Goal: Information Seeking & Learning: Learn about a topic

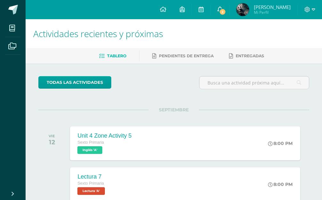
click at [223, 14] on link "2" at bounding box center [219, 9] width 19 height 19
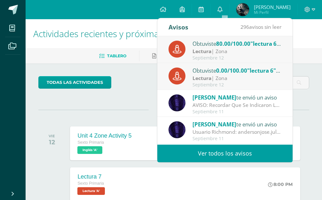
click at [221, 75] on div "Lectura | Zona" at bounding box center [236, 77] width 89 height 7
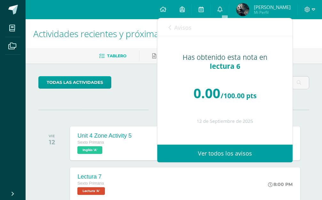
click at [176, 31] on span "Avisos" at bounding box center [182, 28] width 17 height 8
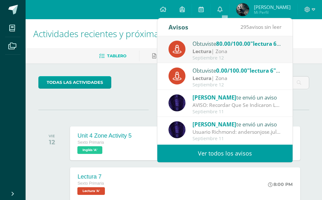
click at [151, 55] on ul "Tablero Pendientes de entrega Entregadas" at bounding box center [181, 55] width 296 height 11
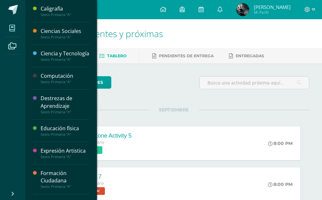
click at [16, 26] on span at bounding box center [12, 28] width 14 height 14
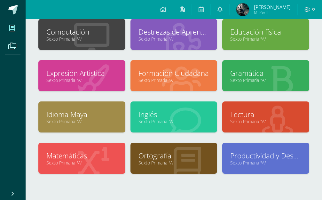
scroll to position [102, 0]
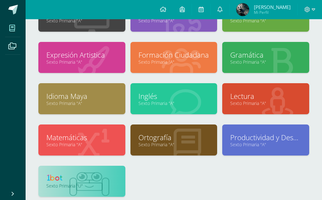
click at [81, 181] on link at bounding box center [81, 178] width 71 height 10
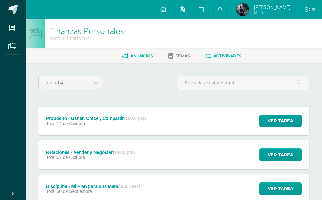
click at [139, 56] on span "Anuncios" at bounding box center [141, 55] width 22 height 5
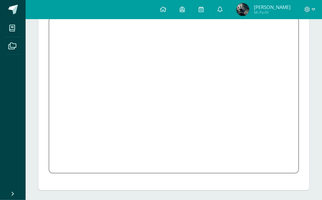
scroll to position [102, 0]
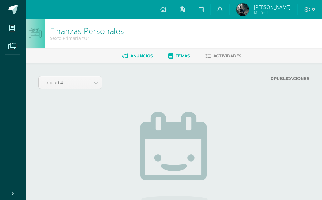
click at [186, 57] on span "Temas" at bounding box center [182, 55] width 14 height 5
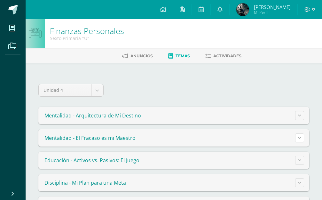
click at [298, 140] on button at bounding box center [299, 137] width 9 height 9
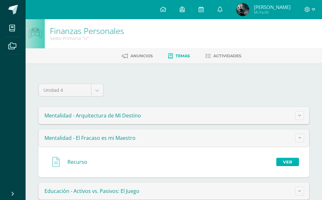
click at [292, 161] on link "Ver" at bounding box center [287, 161] width 23 height 8
